Goal: Task Accomplishment & Management: Use online tool/utility

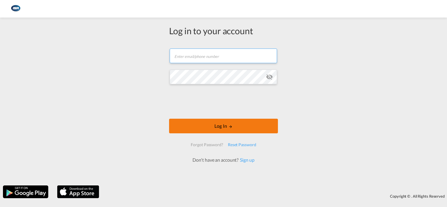
type input "[EMAIL_ADDRESS][DOMAIN_NAME]"
click at [206, 125] on button "Log In" at bounding box center [223, 126] width 109 height 15
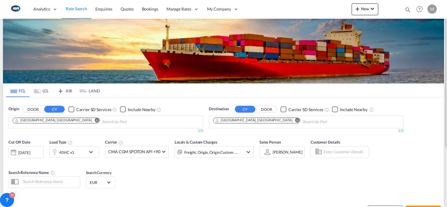
click at [95, 120] on md-icon "Remove" at bounding box center [97, 120] width 4 height 4
click at [53, 122] on input "Chips input." at bounding box center [41, 121] width 56 height 9
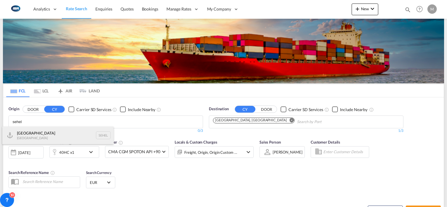
type input "sehel"
click at [40, 134] on div "Helsingborg [GEOGRAPHIC_DATA] SEHEL" at bounding box center [57, 136] width 111 height 18
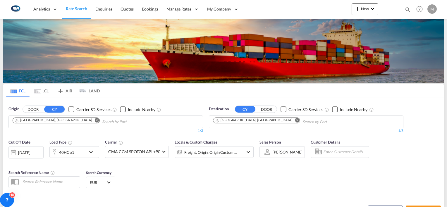
click at [295, 120] on md-icon "Remove" at bounding box center [297, 120] width 4 height 4
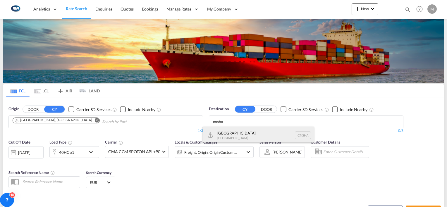
type input "cnsha"
click at [230, 134] on div "Shanghai [GEOGRAPHIC_DATA] [GEOGRAPHIC_DATA]" at bounding box center [258, 136] width 111 height 18
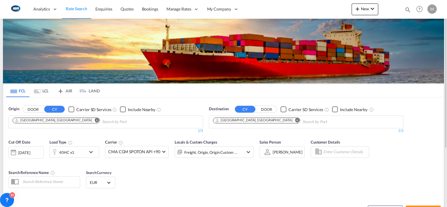
click at [106, 183] on md-select-value "EUR" at bounding box center [100, 182] width 23 height 8
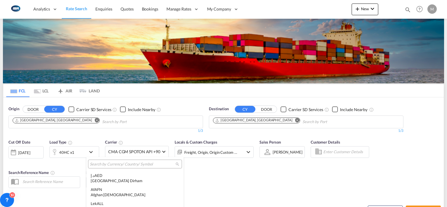
scroll to position [617, 0]
click at [109, 164] on input "search" at bounding box center [133, 164] width 86 height 5
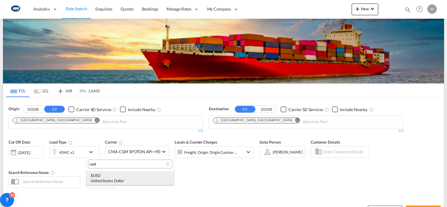
type input "usd"
click at [108, 175] on div "$ USD United States Dollar" at bounding box center [130, 178] width 79 height 11
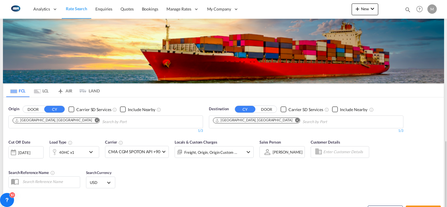
scroll to position [82, 0]
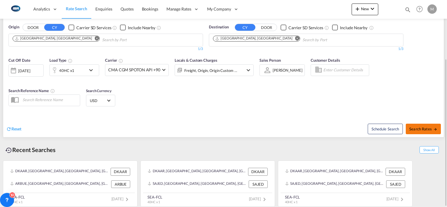
click at [409, 129] on button "Search Rates" at bounding box center [422, 129] width 35 height 11
type input "SEHEL to CNSHA / [DATE]"
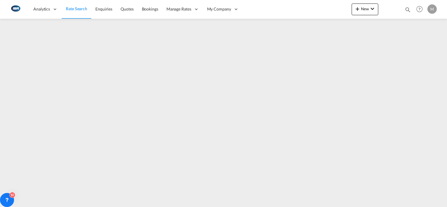
click at [431, 9] on div "M" at bounding box center [431, 8] width 9 height 9
click at [416, 44] on button "Logout" at bounding box center [425, 45] width 38 height 12
